Goal: Check status: Check status

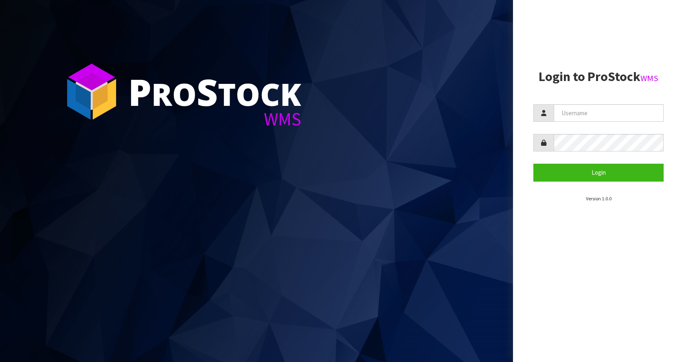
click at [551, 112] on span at bounding box center [543, 112] width 20 height 17
click at [557, 113] on input "text" at bounding box center [608, 112] width 110 height 17
type input "[EMAIL_ADDRESS][DOMAIN_NAME]"
click at [533, 164] on button "Login" at bounding box center [598, 172] width 130 height 17
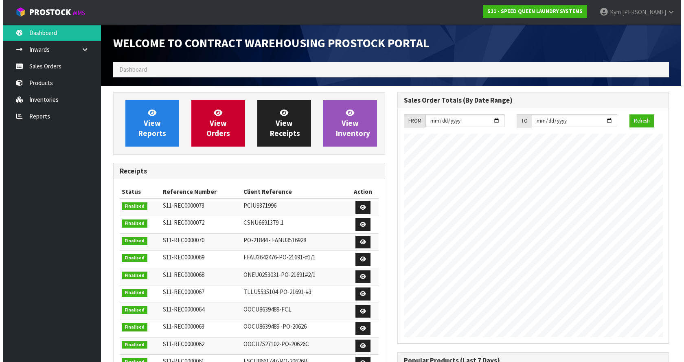
scroll to position [332, 284]
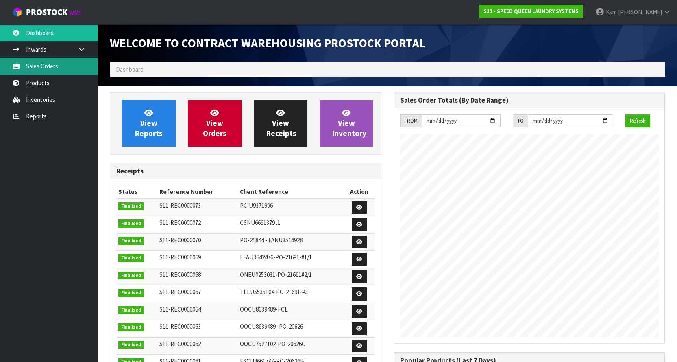
click at [53, 65] on link "Sales Orders" at bounding box center [49, 66] width 98 height 17
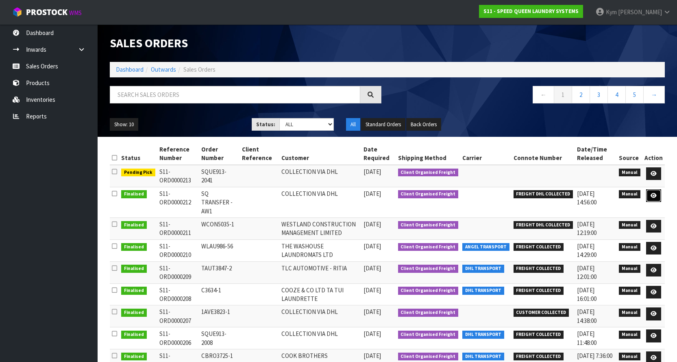
click at [651, 194] on link at bounding box center [654, 195] width 15 height 13
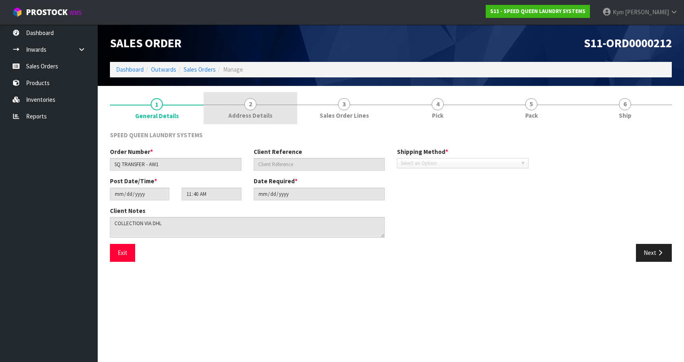
click at [262, 120] on link "2 Address Details" at bounding box center [250, 108] width 94 height 32
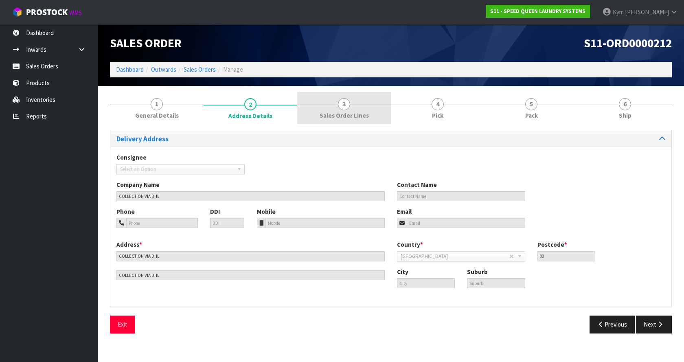
click at [350, 120] on span "Sales Order Lines" at bounding box center [343, 115] width 49 height 9
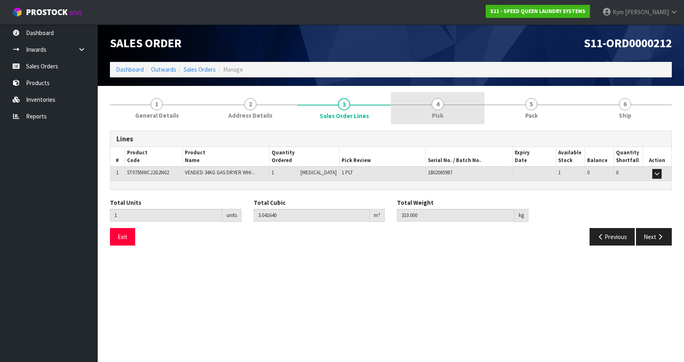
click at [411, 111] on link "4 Pick" at bounding box center [438, 108] width 94 height 32
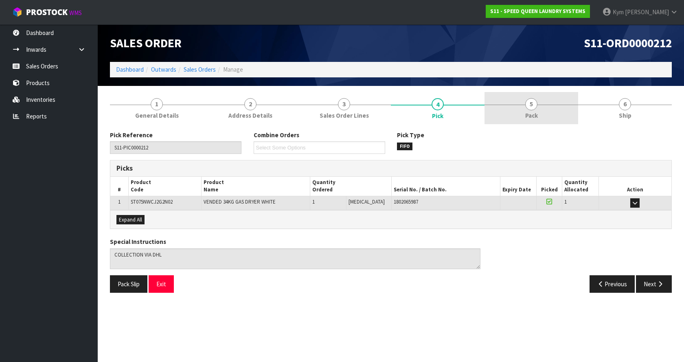
click at [550, 114] on link "5 Pack" at bounding box center [531, 108] width 94 height 32
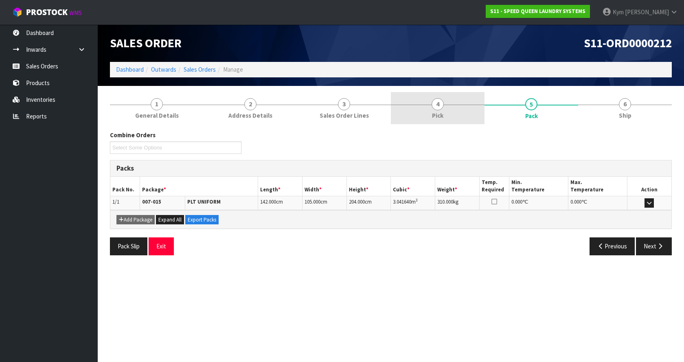
click at [468, 111] on link "4 Pick" at bounding box center [438, 108] width 94 height 32
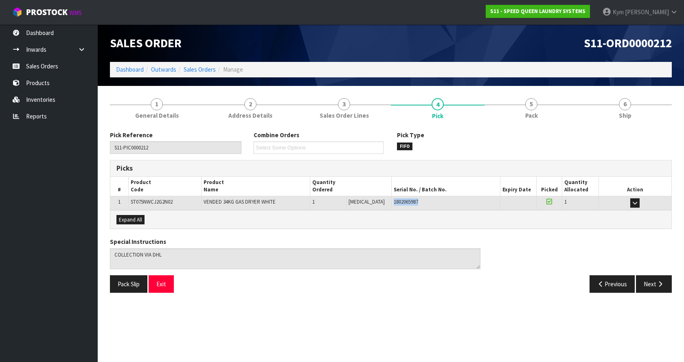
drag, startPoint x: 424, startPoint y: 196, endPoint x: 379, endPoint y: 200, distance: 45.4
click at [391, 200] on td "1802065987" at bounding box center [445, 203] width 109 height 14
copy span "1802065987"
